Goal: Information Seeking & Learning: Understand process/instructions

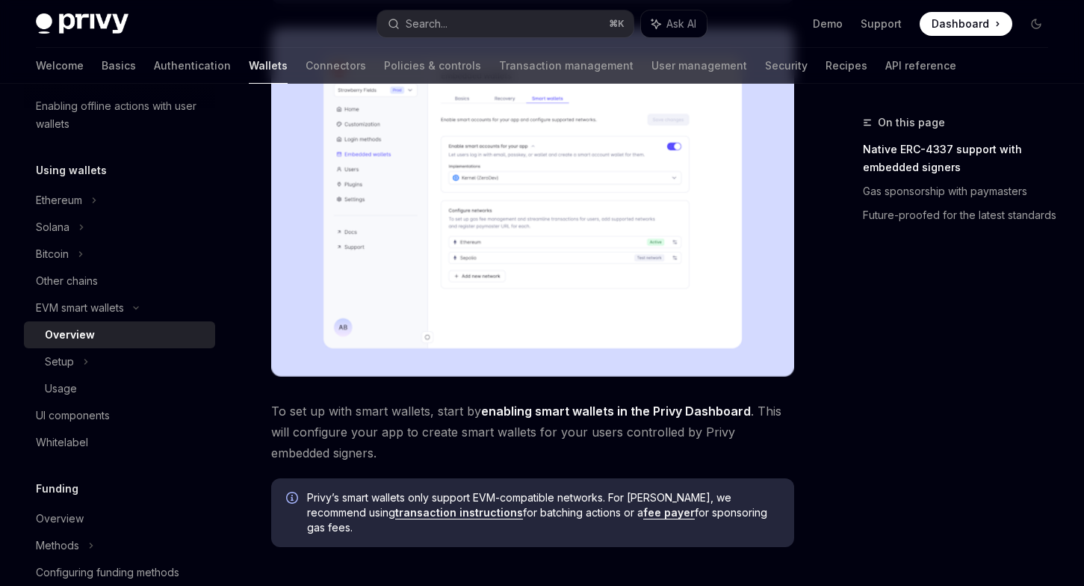
scroll to position [367, 0]
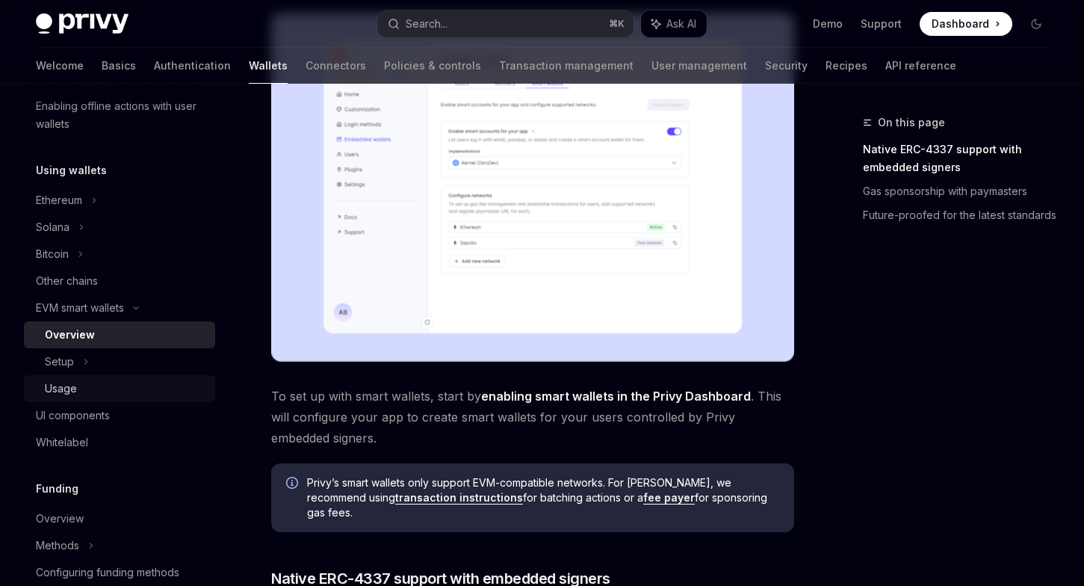
click at [85, 383] on div "Usage" at bounding box center [125, 389] width 161 height 18
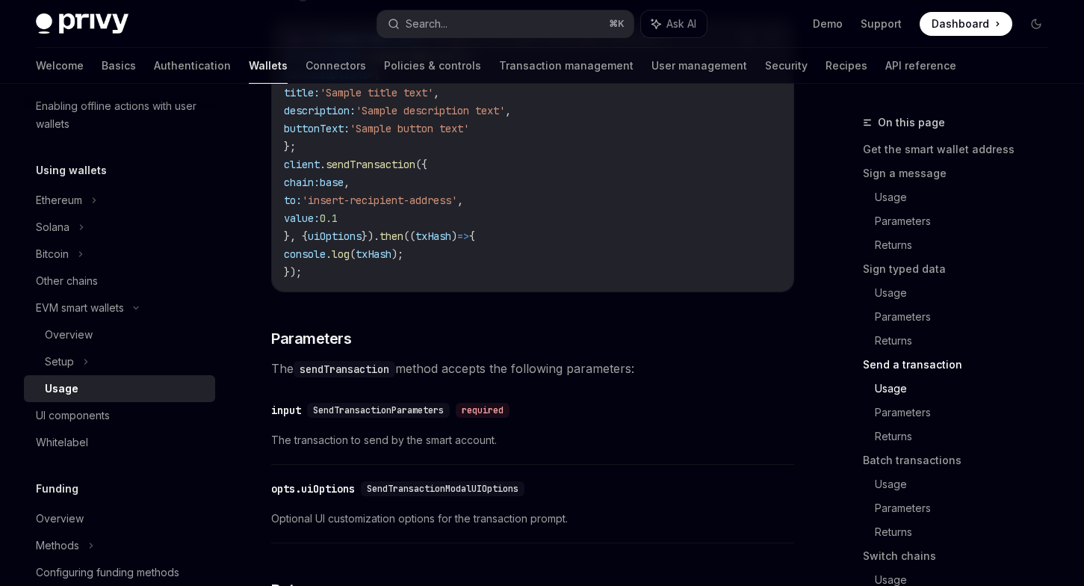
scroll to position [2456, 0]
click at [114, 309] on div "EVM smart wallets" at bounding box center [80, 308] width 88 height 18
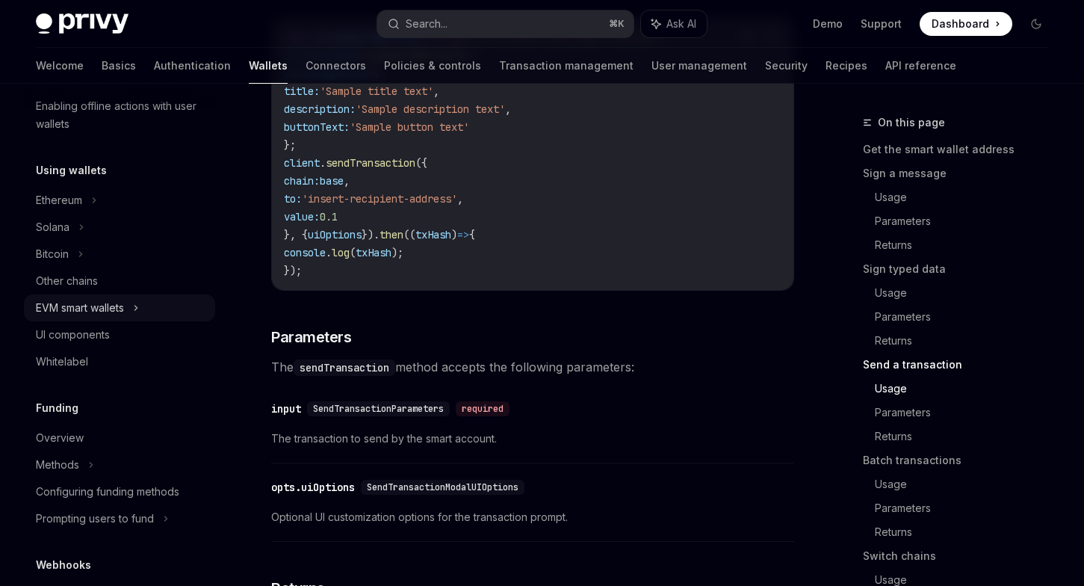
click at [110, 312] on div "EVM smart wallets" at bounding box center [80, 308] width 88 height 18
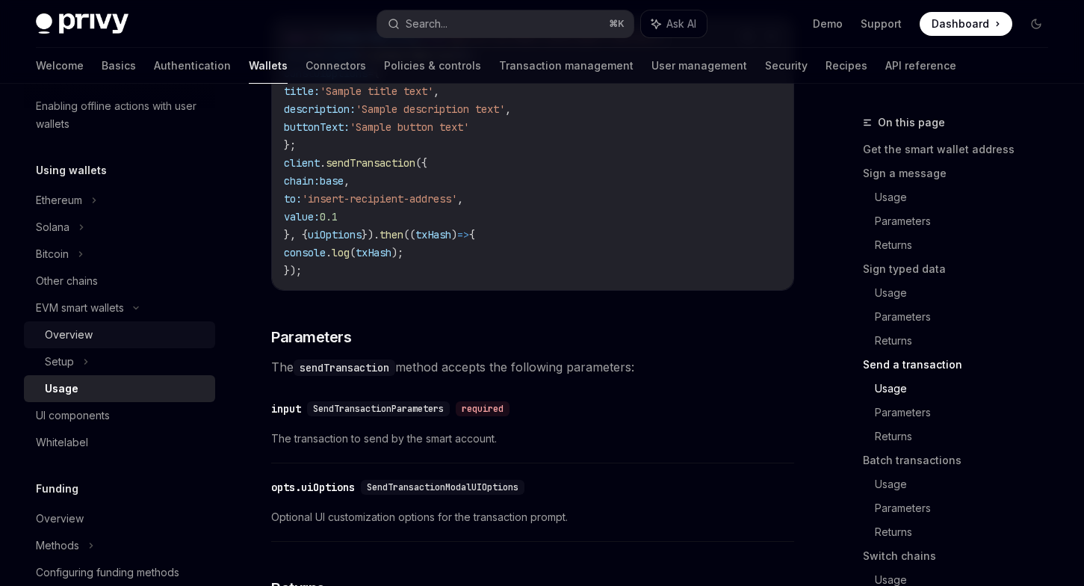
click at [87, 343] on div "Overview" at bounding box center [69, 335] width 48 height 18
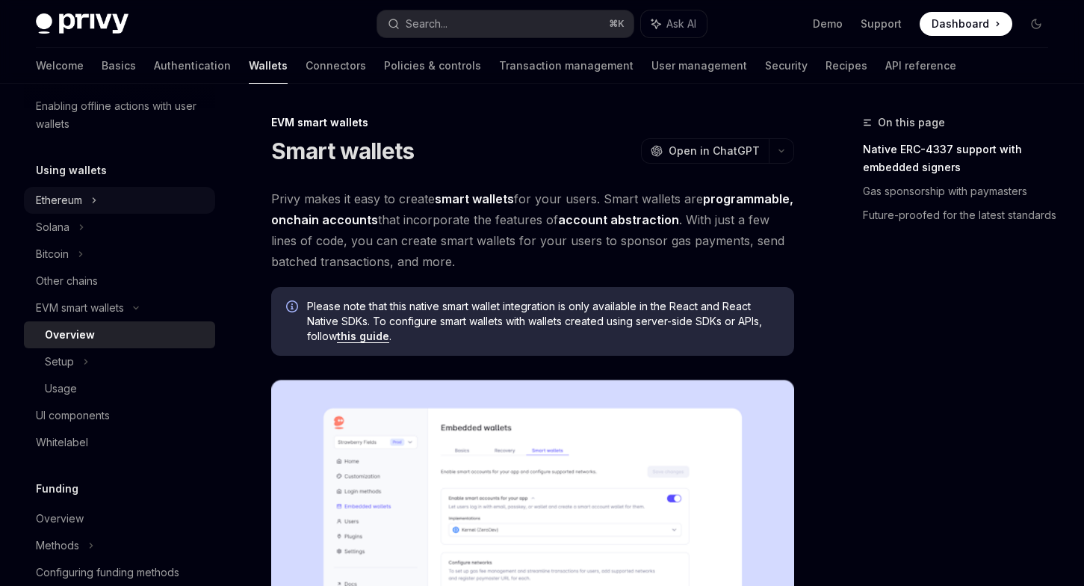
type textarea "*"
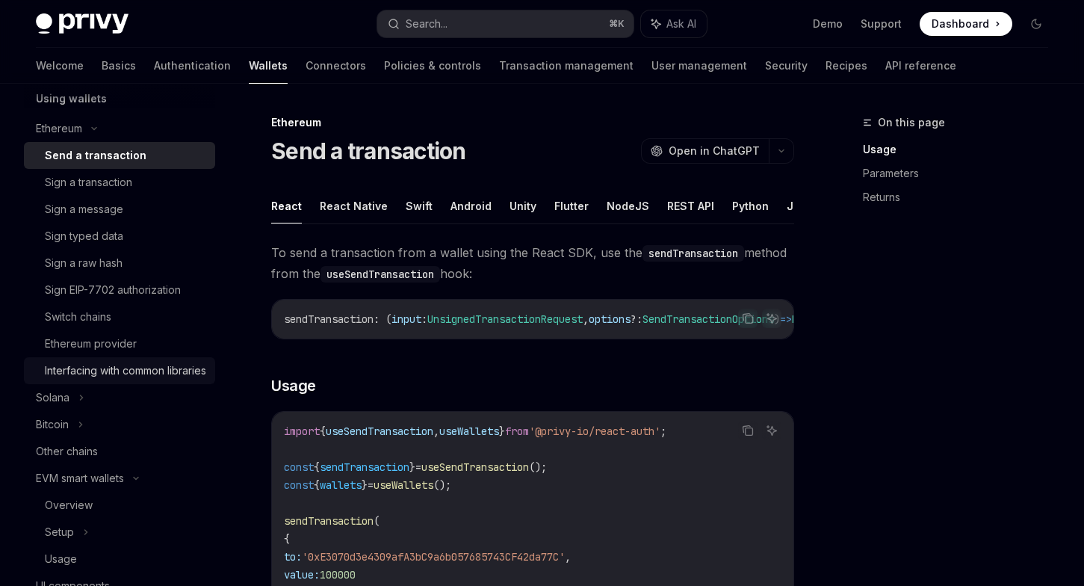
scroll to position [412, 0]
